Goal: Information Seeking & Learning: Learn about a topic

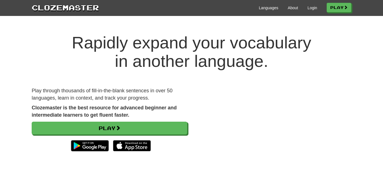
click at [315, 10] on div "Languages About Login Play" at bounding box center [225, 7] width 252 height 10
click at [309, 4] on div "Languages About Login Play" at bounding box center [225, 7] width 252 height 10
click at [311, 8] on link "Login" at bounding box center [312, 8] width 10 height 6
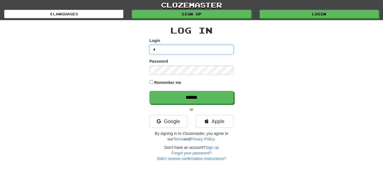
type input "**********"
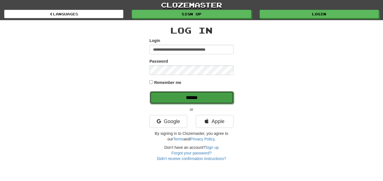
click at [177, 96] on input "******" at bounding box center [192, 97] width 84 height 13
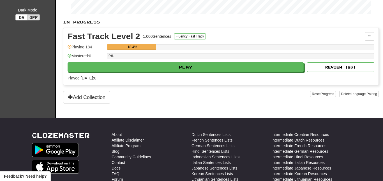
scroll to position [120, 0]
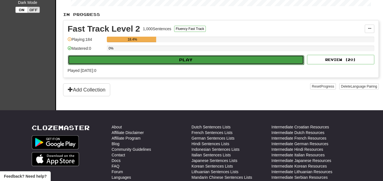
click at [140, 59] on button "Play" at bounding box center [186, 60] width 236 height 10
select select "**"
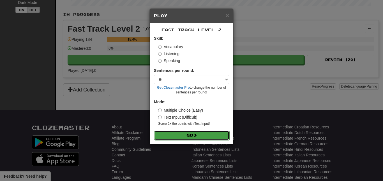
drag, startPoint x: 191, startPoint y: 134, endPoint x: 189, endPoint y: 131, distance: 3.2
click at [191, 134] on button "Go" at bounding box center [191, 136] width 75 height 10
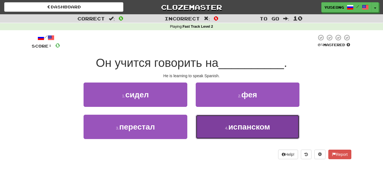
click at [202, 130] on button "4 . испанском" at bounding box center [247, 127] width 104 height 24
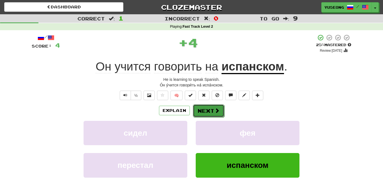
click at [200, 109] on button "Next" at bounding box center [208, 110] width 31 height 13
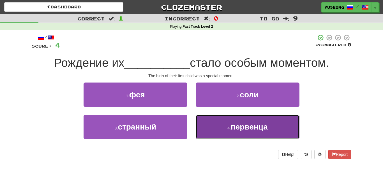
click at [219, 129] on button "4 . первенца" at bounding box center [247, 127] width 104 height 24
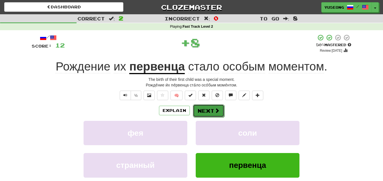
click at [215, 108] on span at bounding box center [216, 110] width 5 height 5
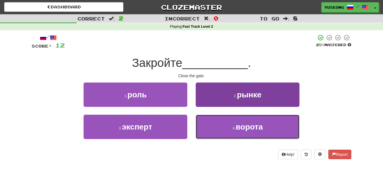
click at [225, 125] on button "4 . ворота" at bounding box center [247, 127] width 104 height 24
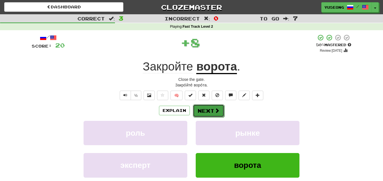
click at [212, 111] on button "Next" at bounding box center [208, 110] width 31 height 13
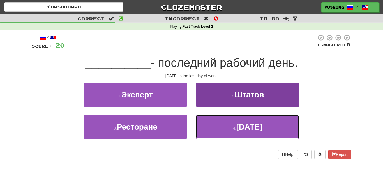
click at [227, 126] on button "4 . Пятница" at bounding box center [247, 127] width 104 height 24
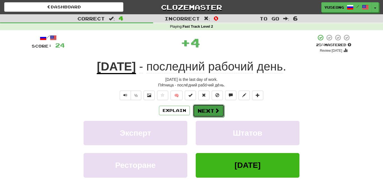
click at [205, 109] on button "Next" at bounding box center [208, 110] width 31 height 13
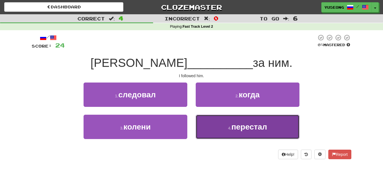
click at [250, 133] on button "4 . перестал" at bounding box center [247, 127] width 104 height 24
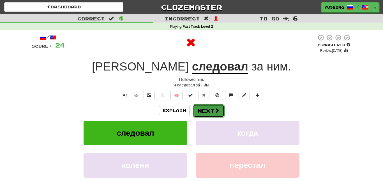
click at [207, 108] on button "Next" at bounding box center [208, 110] width 31 height 13
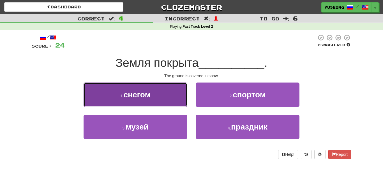
click at [180, 100] on button "1 . снегом" at bounding box center [135, 95] width 104 height 24
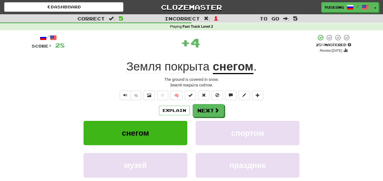
click at [193, 103] on div "/ Score: 28 + 4 25 % Mastered Review: 2025-10-16 Земля покрыта снегом . The gro…" at bounding box center [191, 120] width 319 height 172
click at [197, 106] on button "Next" at bounding box center [208, 110] width 31 height 13
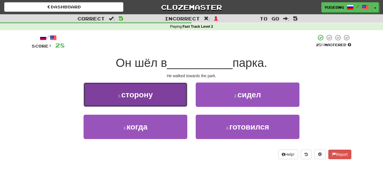
click at [180, 100] on button "1 . сторону" at bounding box center [135, 95] width 104 height 24
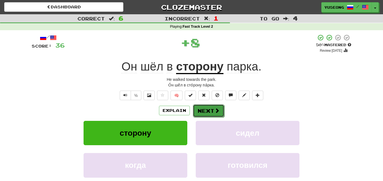
click at [212, 110] on button "Next" at bounding box center [208, 110] width 31 height 13
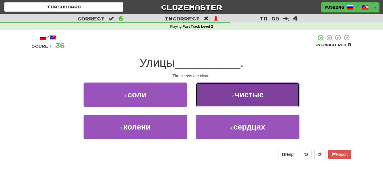
click at [236, 103] on button "2 . чистые" at bounding box center [247, 95] width 104 height 24
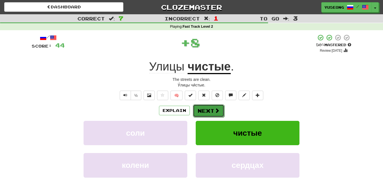
click at [208, 112] on button "Next" at bounding box center [208, 110] width 31 height 13
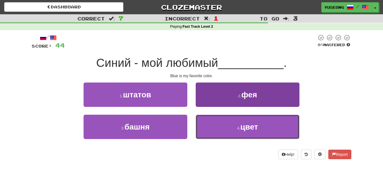
click at [225, 127] on button "4 . цвет" at bounding box center [247, 127] width 104 height 24
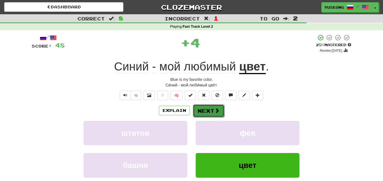
click at [216, 107] on button "Next" at bounding box center [208, 110] width 31 height 13
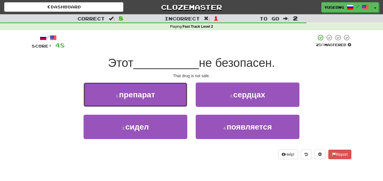
click at [183, 98] on button "1 . препарат" at bounding box center [135, 95] width 104 height 24
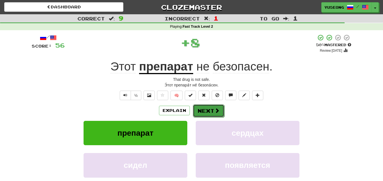
click at [217, 108] on span at bounding box center [216, 110] width 5 height 5
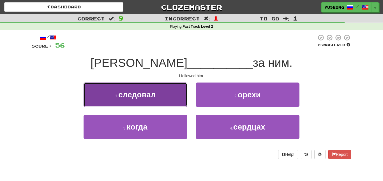
click at [180, 103] on button "1 . следовал" at bounding box center [135, 95] width 104 height 24
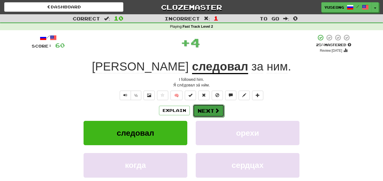
click at [208, 108] on button "Next" at bounding box center [208, 110] width 31 height 13
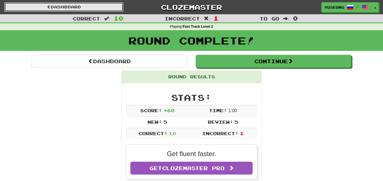
click at [103, 8] on link "Dashboard" at bounding box center [63, 7] width 119 height 10
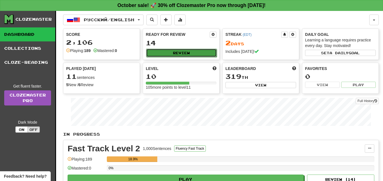
click at [183, 54] on button "Review" at bounding box center [181, 53] width 71 height 8
select select "**"
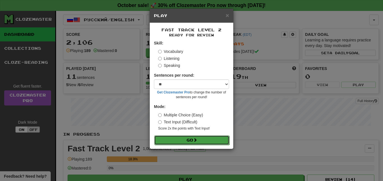
click at [203, 137] on button "Go" at bounding box center [191, 141] width 75 height 10
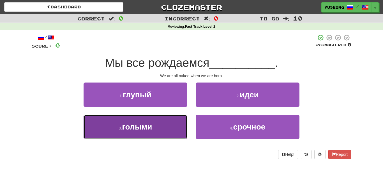
click at [173, 125] on button "3 . голыми" at bounding box center [135, 127] width 104 height 24
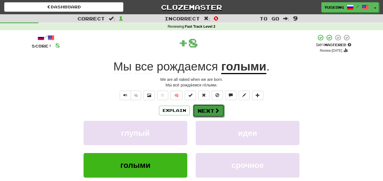
click at [218, 111] on span at bounding box center [216, 110] width 5 height 5
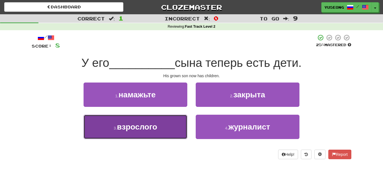
click at [171, 130] on button "3 . взрослого" at bounding box center [135, 127] width 104 height 24
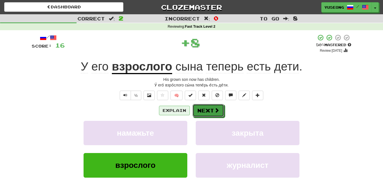
drag, startPoint x: 200, startPoint y: 112, endPoint x: 171, endPoint y: 108, distance: 29.4
click at [171, 108] on div "Explain Next" at bounding box center [191, 110] width 319 height 13
click at [143, 70] on u "взрослого" at bounding box center [142, 67] width 60 height 14
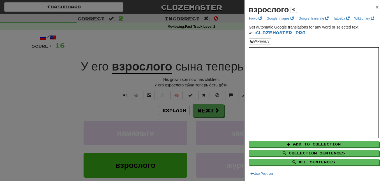
click at [376, 6] on span "×" at bounding box center [376, 7] width 3 height 6
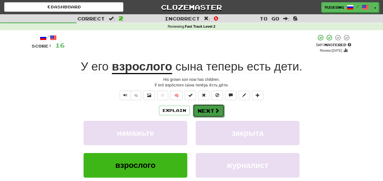
click at [205, 112] on button "Next" at bounding box center [208, 110] width 31 height 13
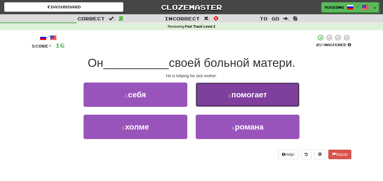
click at [229, 95] on small "2 ." at bounding box center [229, 96] width 3 height 4
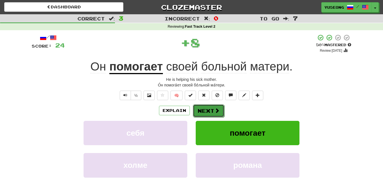
click at [206, 108] on button "Next" at bounding box center [208, 110] width 31 height 13
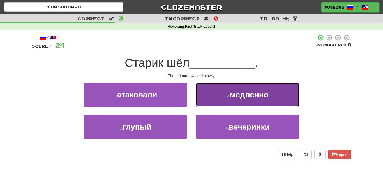
click at [208, 103] on button "2 . медленно" at bounding box center [247, 95] width 104 height 24
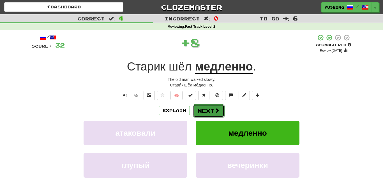
click at [205, 110] on button "Next" at bounding box center [208, 110] width 31 height 13
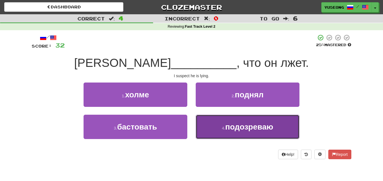
click at [249, 134] on button "4 . подозреваю" at bounding box center [247, 127] width 104 height 24
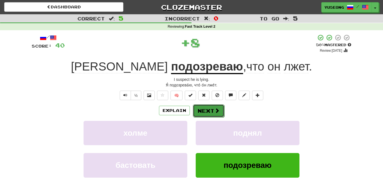
click at [212, 108] on button "Next" at bounding box center [208, 110] width 31 height 13
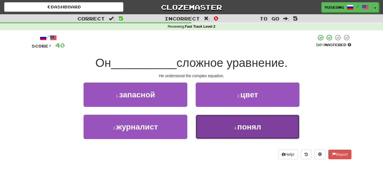
click at [241, 123] on span "понял" at bounding box center [249, 127] width 24 height 9
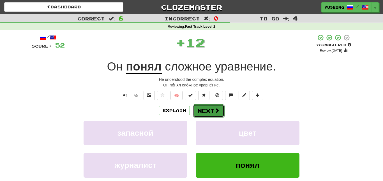
click at [210, 110] on button "Next" at bounding box center [208, 110] width 31 height 13
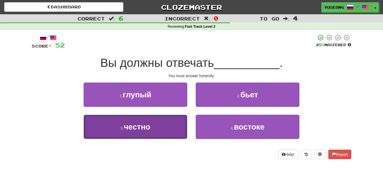
click at [166, 133] on button "3 . честно" at bounding box center [135, 127] width 104 height 24
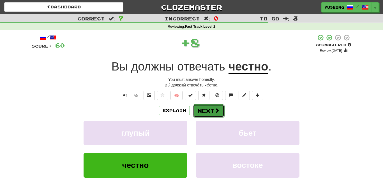
click at [216, 110] on span at bounding box center [216, 110] width 5 height 5
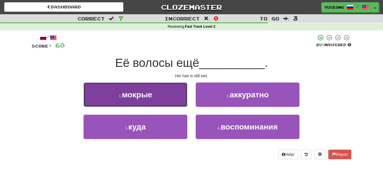
click at [160, 104] on button "1 . мокрые" at bounding box center [135, 95] width 104 height 24
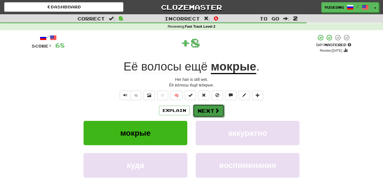
click at [200, 107] on button "Next" at bounding box center [208, 110] width 31 height 13
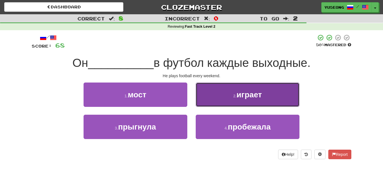
click at [226, 102] on button "2 . играет" at bounding box center [247, 95] width 104 height 24
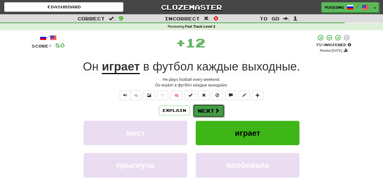
drag, startPoint x: 206, startPoint y: 107, endPoint x: 209, endPoint y: 107, distance: 3.6
click at [209, 107] on button "Next" at bounding box center [208, 110] width 31 height 13
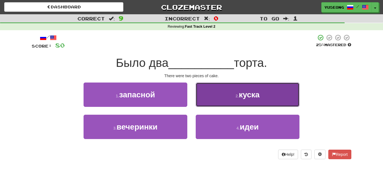
click at [233, 102] on button "2 . куска" at bounding box center [247, 95] width 104 height 24
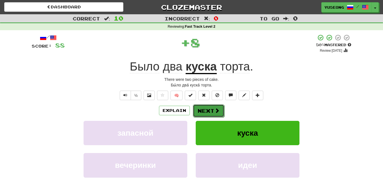
click at [214, 108] on span at bounding box center [216, 110] width 5 height 5
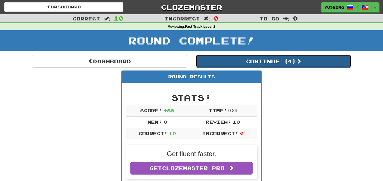
click at [261, 64] on button "Continue ( 4 )" at bounding box center [272, 61] width 155 height 13
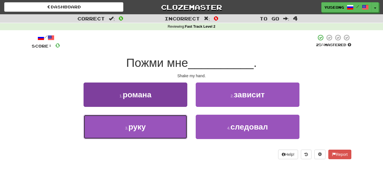
click at [164, 127] on button "3 . руку" at bounding box center [135, 127] width 104 height 24
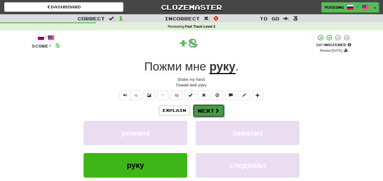
click at [210, 105] on button "Next" at bounding box center [208, 110] width 31 height 13
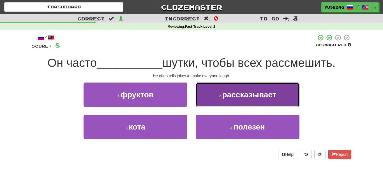
click at [218, 99] on button "2 . рассказывает" at bounding box center [247, 95] width 104 height 24
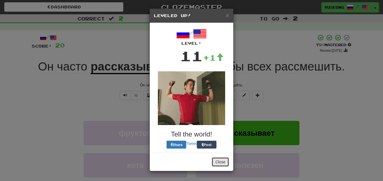
click at [222, 161] on button "Close" at bounding box center [219, 162] width 17 height 10
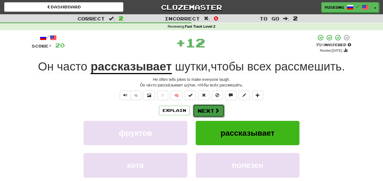
click at [208, 109] on button "Next" at bounding box center [208, 110] width 31 height 13
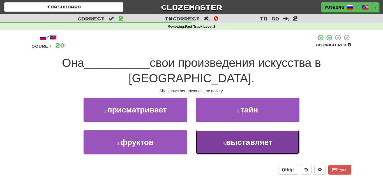
click at [251, 138] on span "выставляет" at bounding box center [249, 142] width 46 height 9
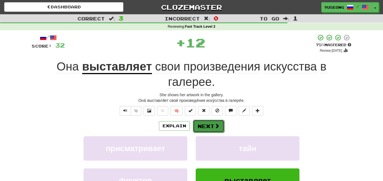
click at [211, 120] on button "Next" at bounding box center [208, 126] width 31 height 13
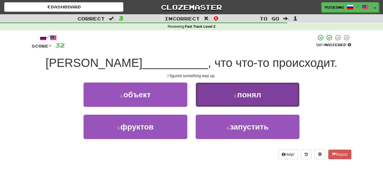
click at [229, 93] on button "2 . понял" at bounding box center [247, 95] width 104 height 24
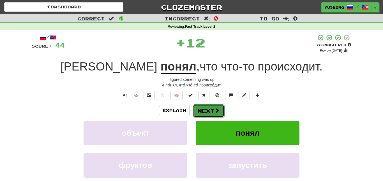
click at [209, 113] on button "Next" at bounding box center [208, 110] width 31 height 13
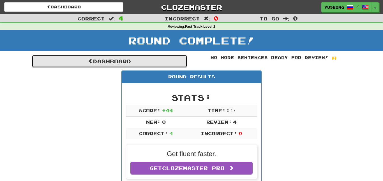
click at [137, 63] on link "Dashboard" at bounding box center [109, 61] width 155 height 13
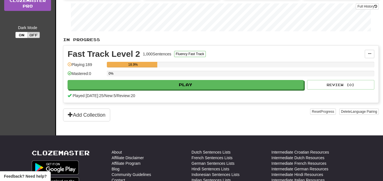
scroll to position [98, 0]
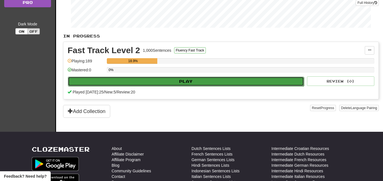
click at [152, 84] on button "Play" at bounding box center [186, 82] width 236 height 10
select select "**"
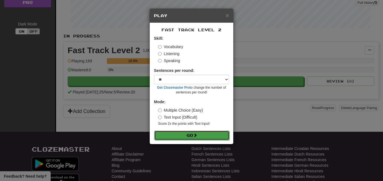
click at [182, 137] on button "Go" at bounding box center [191, 136] width 75 height 10
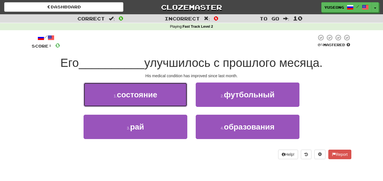
click at [168, 103] on button "1 . состояние" at bounding box center [135, 95] width 104 height 24
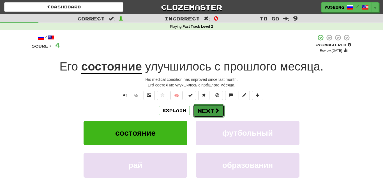
click at [218, 109] on span at bounding box center [216, 110] width 5 height 5
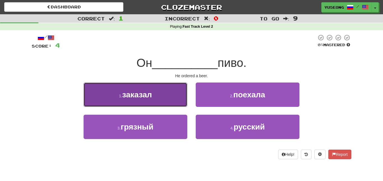
click at [180, 100] on button "1 . заказал" at bounding box center [135, 95] width 104 height 24
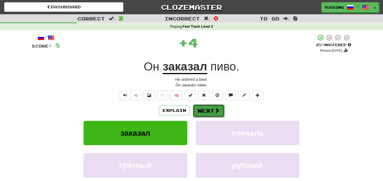
click at [211, 110] on button "Next" at bounding box center [208, 110] width 31 height 13
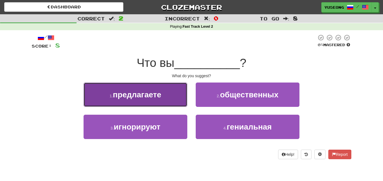
click at [174, 100] on button "1 . предлагаете" at bounding box center [135, 95] width 104 height 24
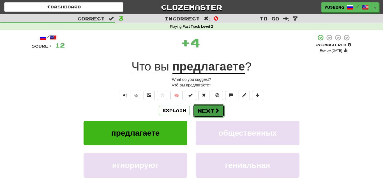
click at [208, 108] on button "Next" at bounding box center [208, 110] width 31 height 13
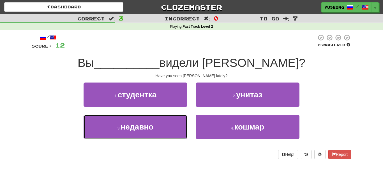
drag, startPoint x: 171, startPoint y: 126, endPoint x: 185, endPoint y: 120, distance: 15.2
click at [170, 126] on button "3 . недавно" at bounding box center [135, 127] width 104 height 24
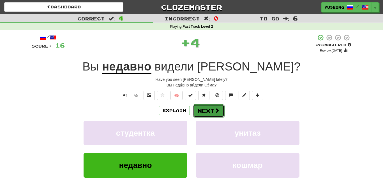
click at [201, 113] on button "Next" at bounding box center [208, 110] width 31 height 13
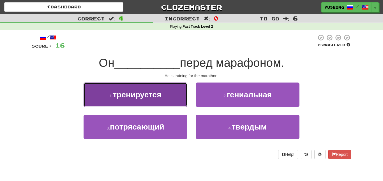
click at [156, 96] on span "тренируется" at bounding box center [137, 94] width 48 height 9
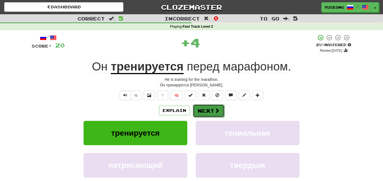
click at [201, 110] on button "Next" at bounding box center [208, 110] width 31 height 13
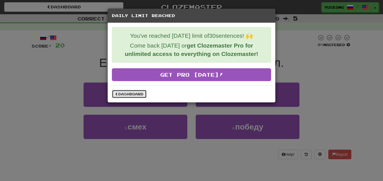
click at [137, 94] on link "Dashboard" at bounding box center [129, 94] width 35 height 8
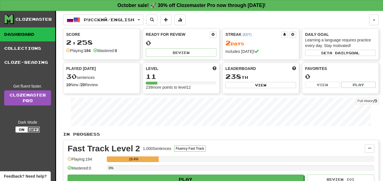
click at [38, 131] on button "Off" at bounding box center [33, 130] width 12 height 6
click at [39, 127] on button "Off" at bounding box center [33, 130] width 12 height 6
click at [31, 128] on button "Off" at bounding box center [33, 130] width 12 height 6
click at [20, 129] on button "On" at bounding box center [21, 130] width 12 height 6
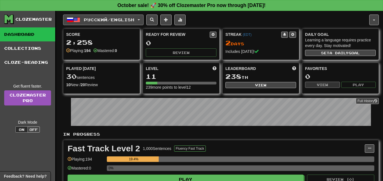
click at [69, 20] on span "button" at bounding box center [70, 20] width 7 height 7
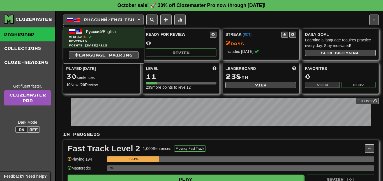
click at [38, 153] on div "Clozemaster Dashboard Collections Cloze-Reading Get fluent faster. Clozemaster …" at bounding box center [28, 120] width 56 height 219
